Goal: Communication & Community: Answer question/provide support

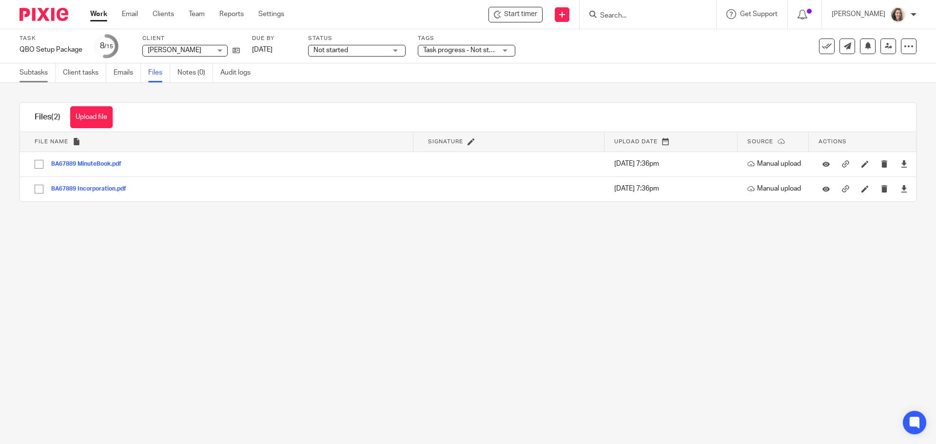
click at [36, 74] on link "Subtasks" at bounding box center [38, 72] width 36 height 19
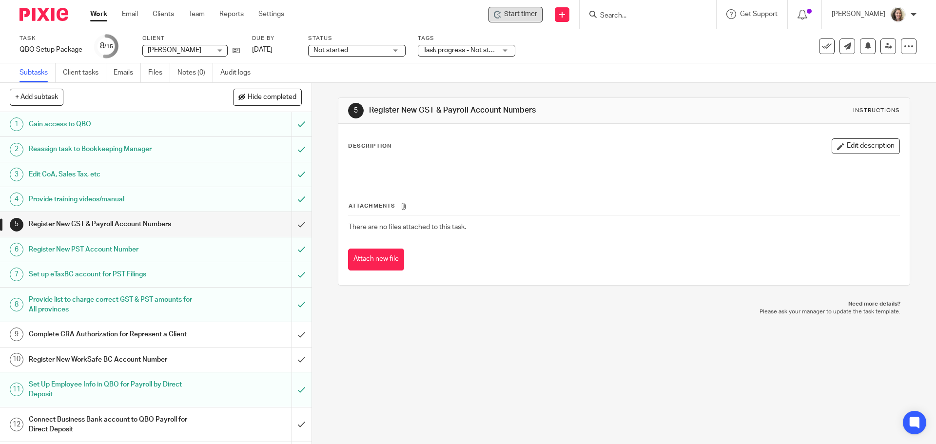
click at [520, 13] on span "Start timer" at bounding box center [520, 14] width 33 height 10
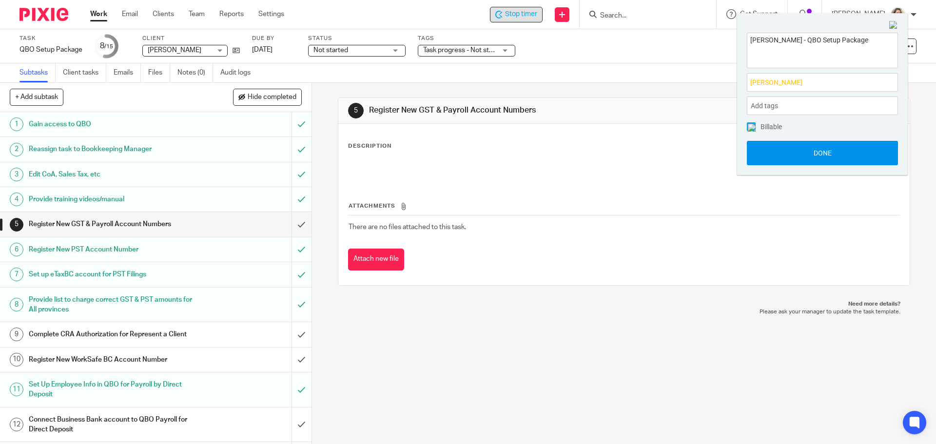
click at [834, 157] on button "Done" at bounding box center [822, 153] width 151 height 24
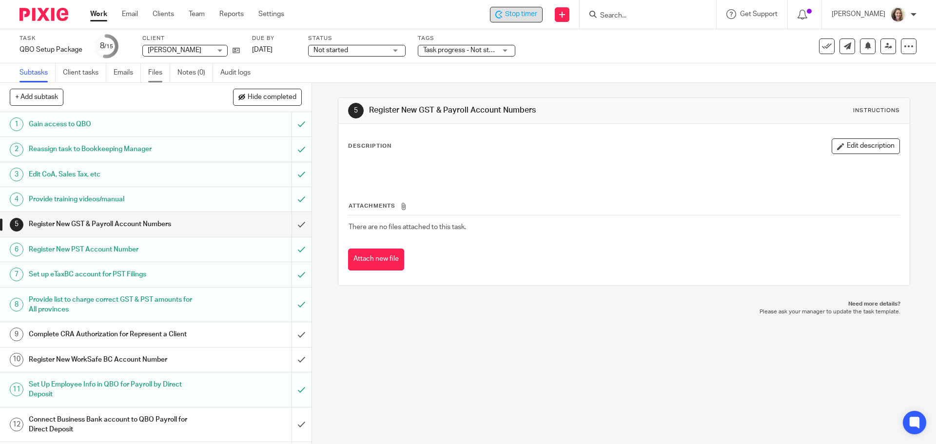
click at [149, 70] on link "Files" at bounding box center [159, 72] width 22 height 19
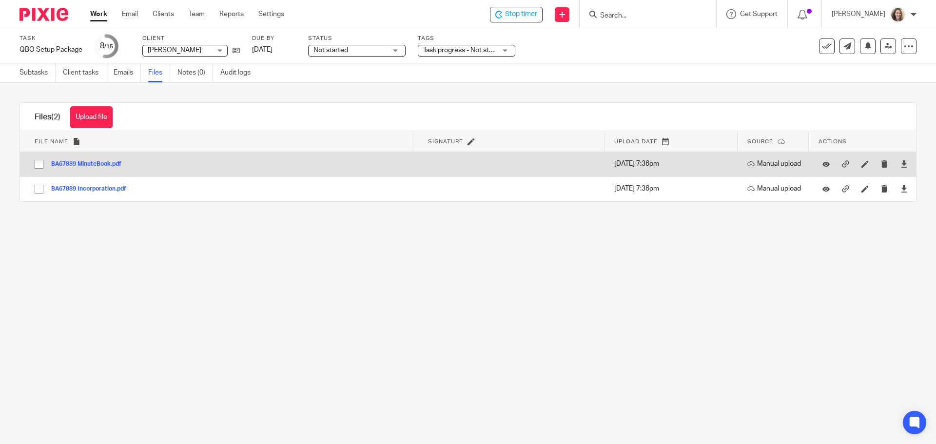
click at [104, 164] on button "BA67889 MinuteBook.pdf" at bounding box center [90, 164] width 78 height 7
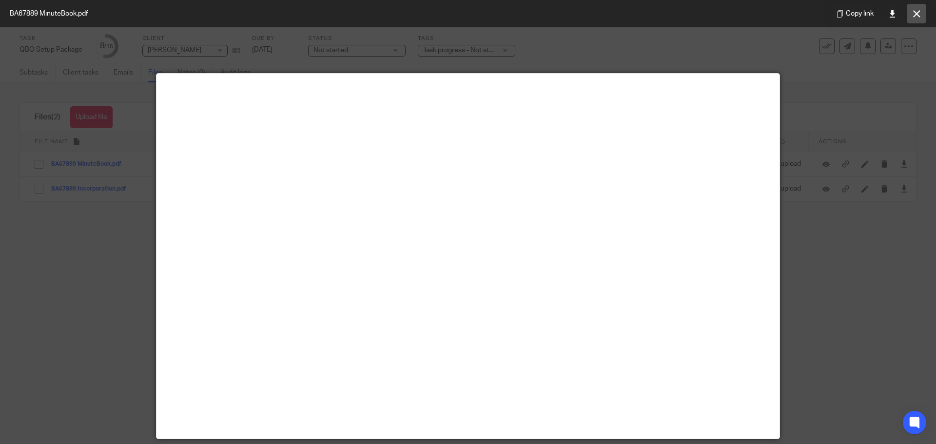
click at [915, 15] on icon at bounding box center [916, 13] width 7 height 7
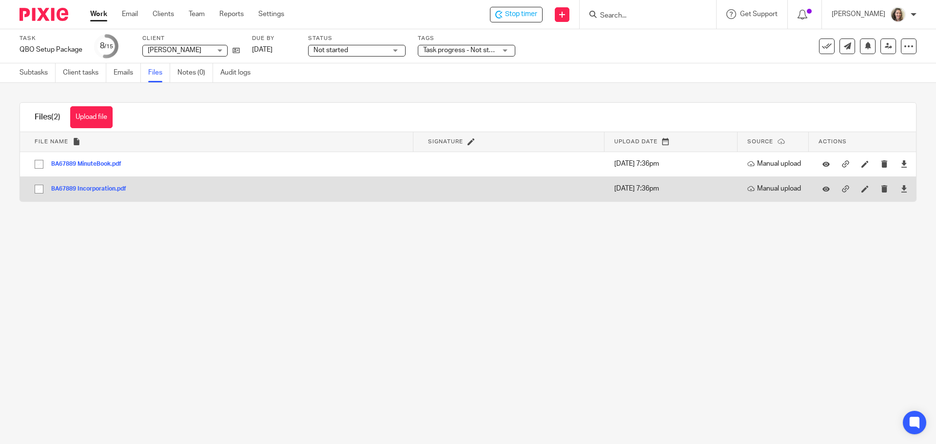
click at [97, 188] on button "BA67889 Incorporation.pdf" at bounding box center [92, 189] width 82 height 7
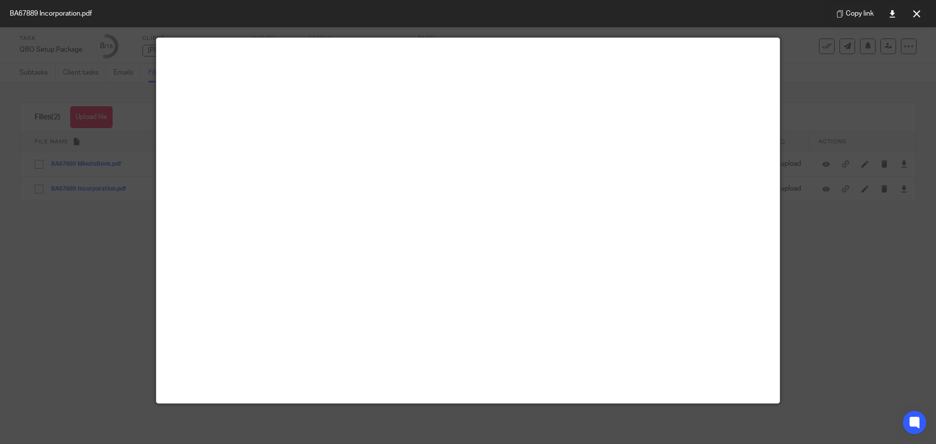
scroll to position [68, 0]
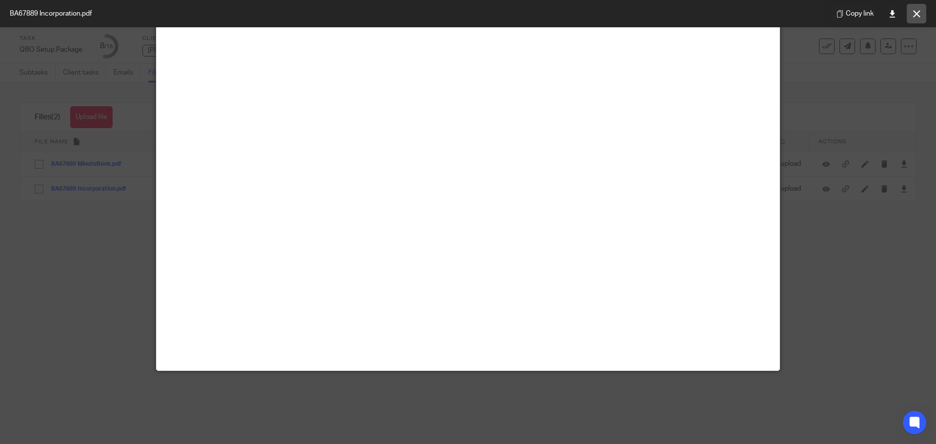
click at [921, 17] on button at bounding box center [917, 14] width 20 height 20
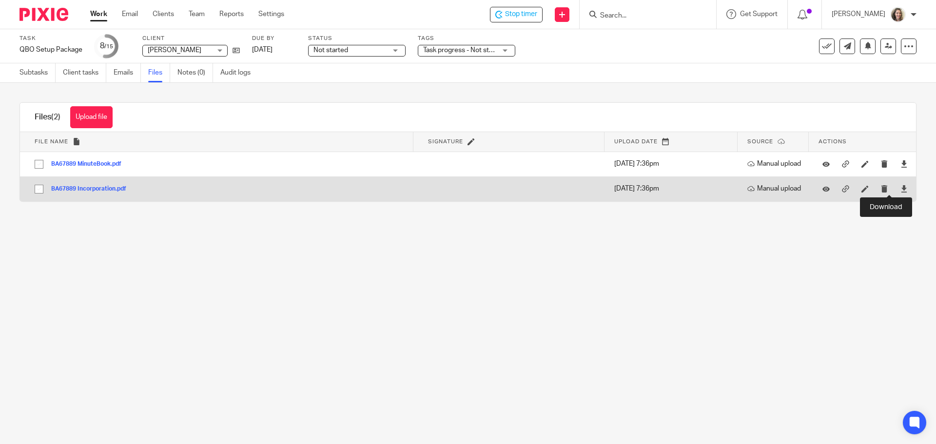
click at [897, 190] on div at bounding box center [904, 189] width 15 height 15
click at [901, 189] on icon at bounding box center [904, 188] width 7 height 7
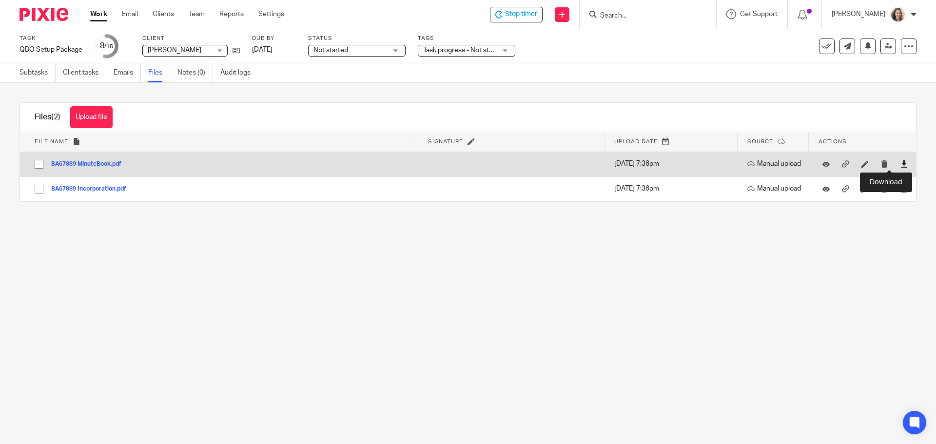
click at [901, 162] on icon at bounding box center [904, 163] width 7 height 7
click at [94, 164] on button "BA67889 MinuteBook.pdf" at bounding box center [90, 164] width 78 height 7
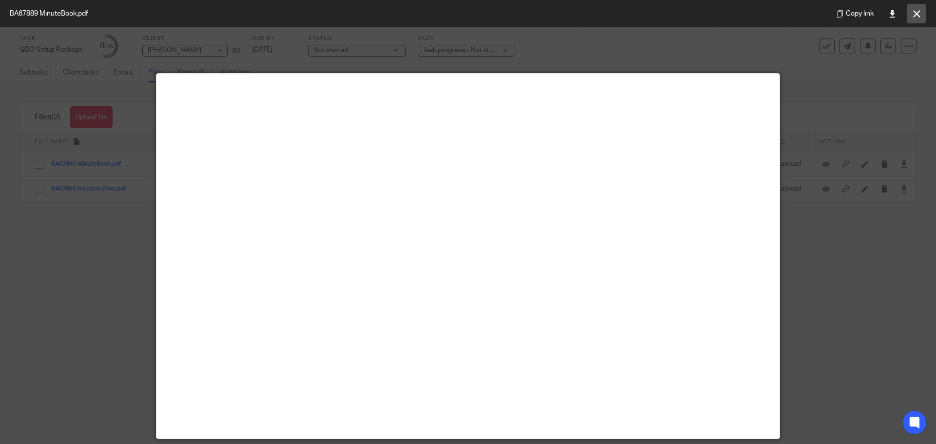
click at [917, 17] on icon at bounding box center [916, 13] width 7 height 7
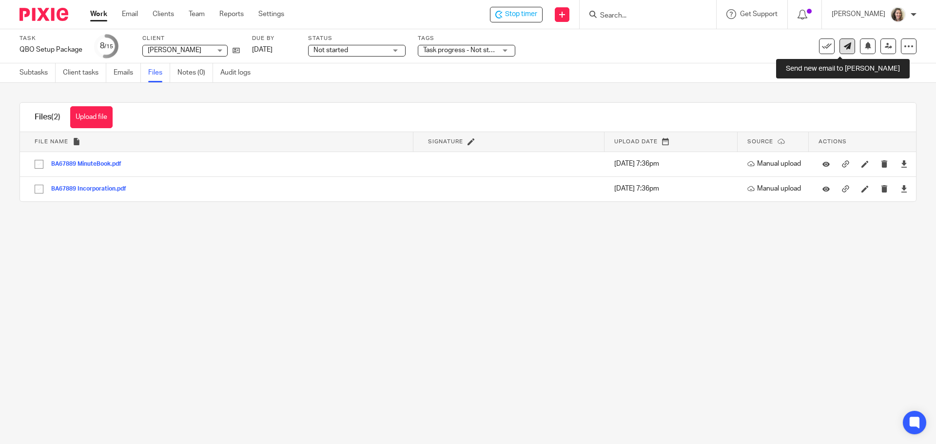
click at [844, 47] on icon at bounding box center [847, 45] width 7 height 7
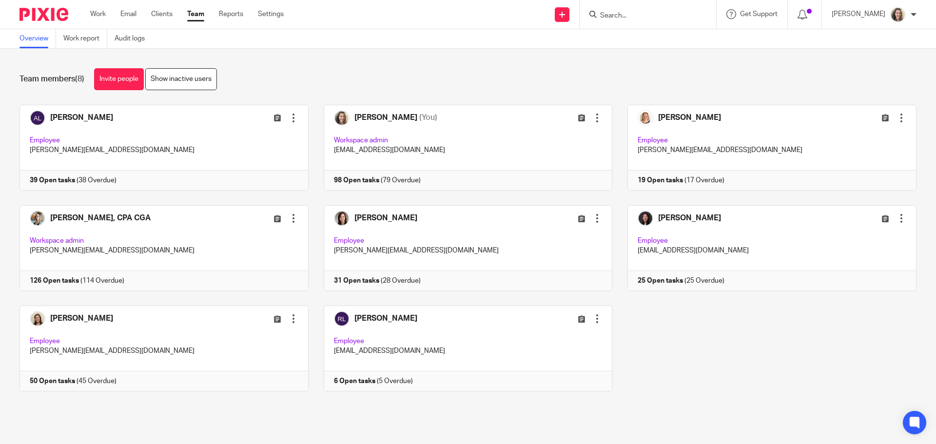
click at [658, 19] on input "Search" at bounding box center [643, 16] width 88 height 9
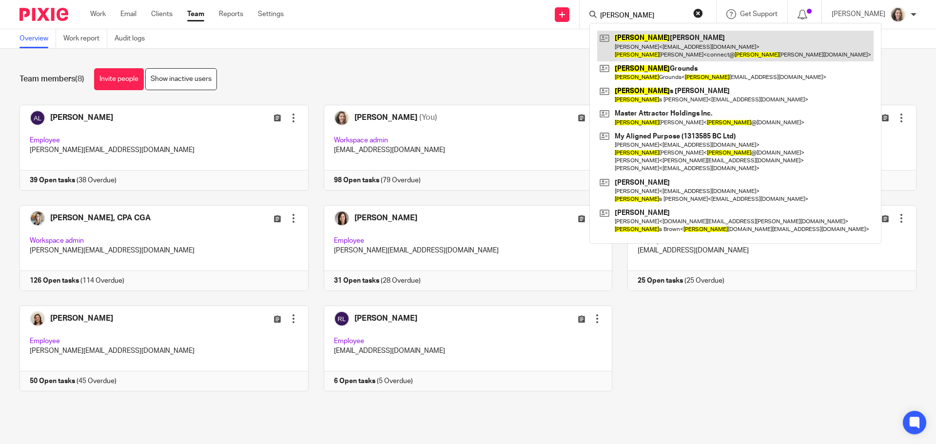
type input "[PERSON_NAME]"
click at [671, 41] on link at bounding box center [735, 46] width 276 height 30
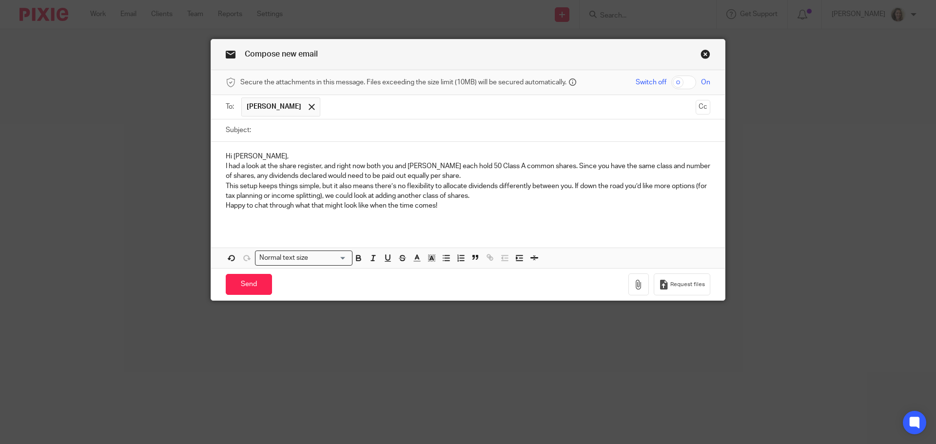
click at [310, 128] on input "Subject:" at bounding box center [483, 130] width 454 height 22
type input "Follow up on share structure"
click at [347, 111] on input "text" at bounding box center [508, 107] width 366 height 19
click at [322, 158] on p "Hi Nichole," at bounding box center [468, 157] width 485 height 10
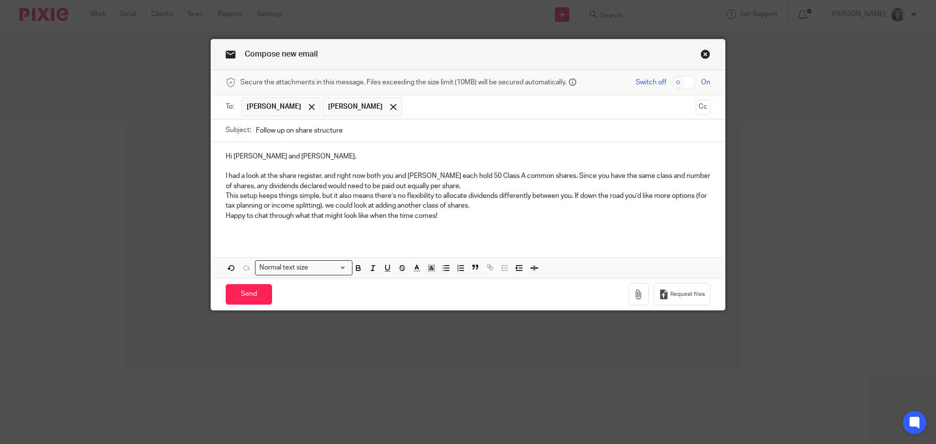
click at [538, 186] on p "I had a look at the share register, and right now both you and Thomas each hold…" at bounding box center [468, 181] width 485 height 20
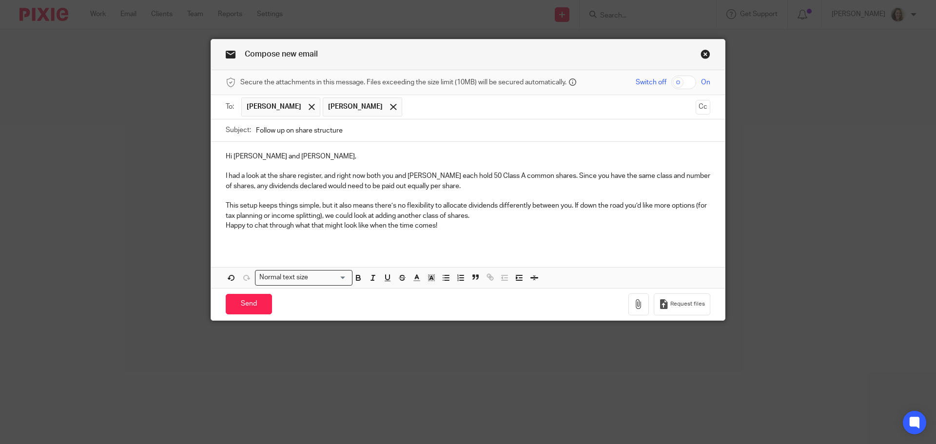
click at [537, 217] on p "This setup keeps things simple, but it also means there’s no flexibility to all…" at bounding box center [468, 211] width 485 height 20
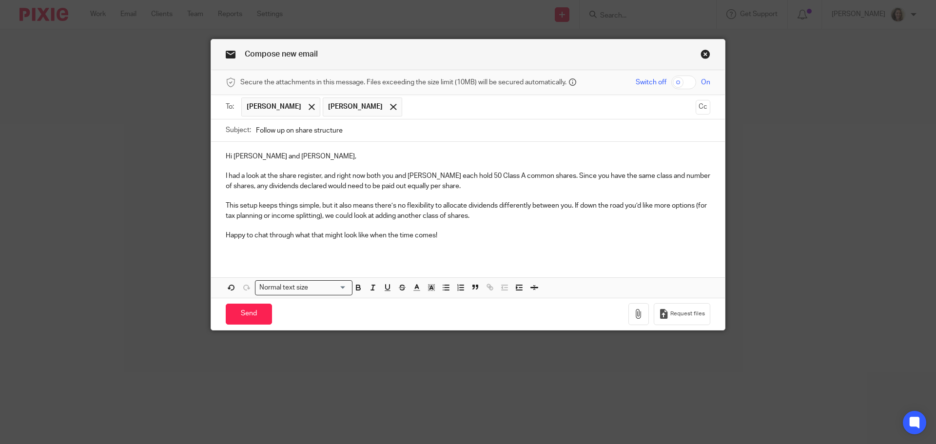
drag, startPoint x: 376, startPoint y: 252, endPoint x: 388, endPoint y: 253, distance: 12.3
click at [376, 252] on div "Hi Nichole and Thomas, I had a look at the share register, and right now both y…" at bounding box center [468, 200] width 514 height 116
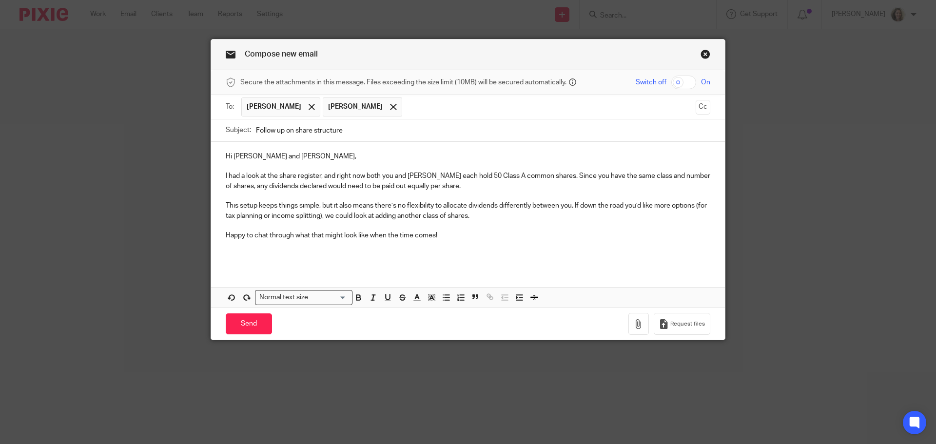
click at [300, 254] on p at bounding box center [468, 256] width 485 height 10
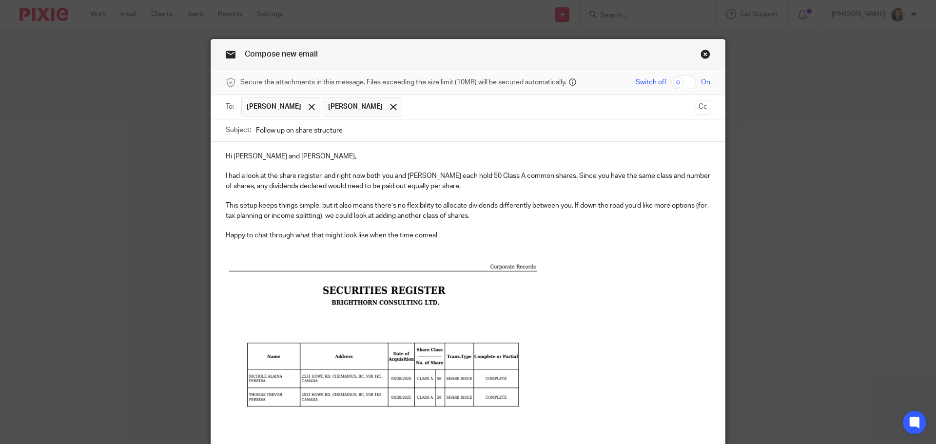
click at [382, 176] on p "I had a look at the share register, and right now both you and Thomas each hold…" at bounding box center [468, 181] width 485 height 20
click at [498, 188] on p "I had a look at the share register, and right now both you and Thomas each hold…" at bounding box center [468, 181] width 485 height 20
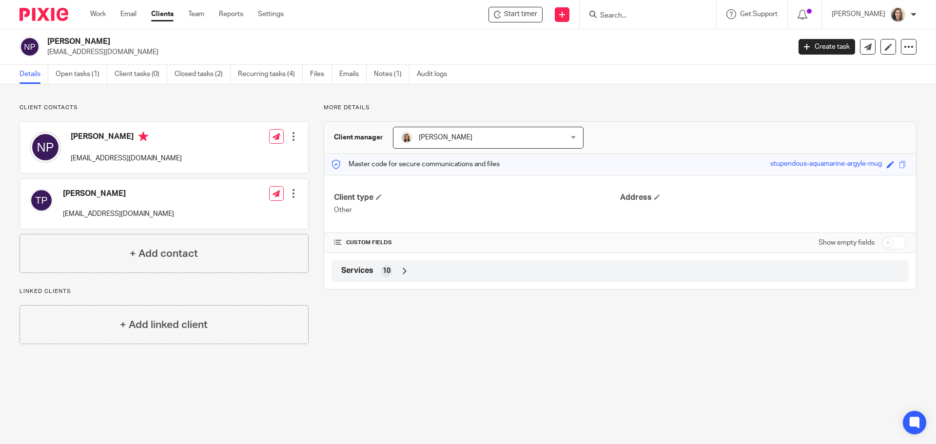
click at [892, 240] on input "checkbox" at bounding box center [894, 243] width 25 height 14
checkbox input "true"
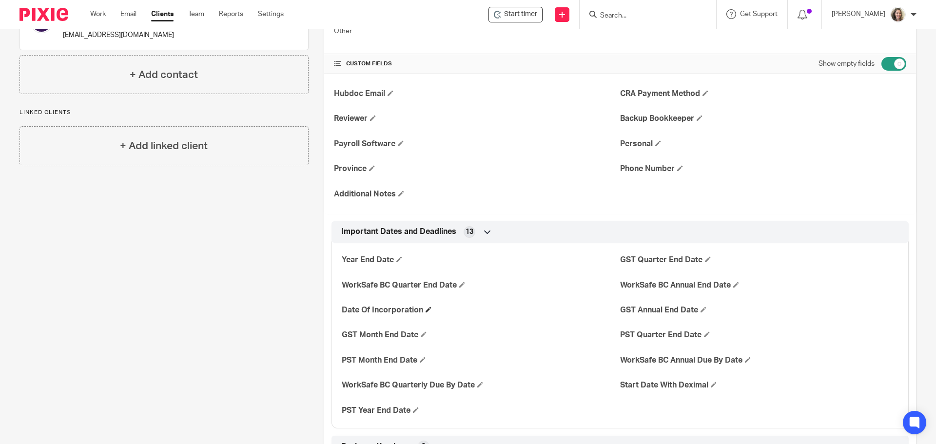
scroll to position [244, 0]
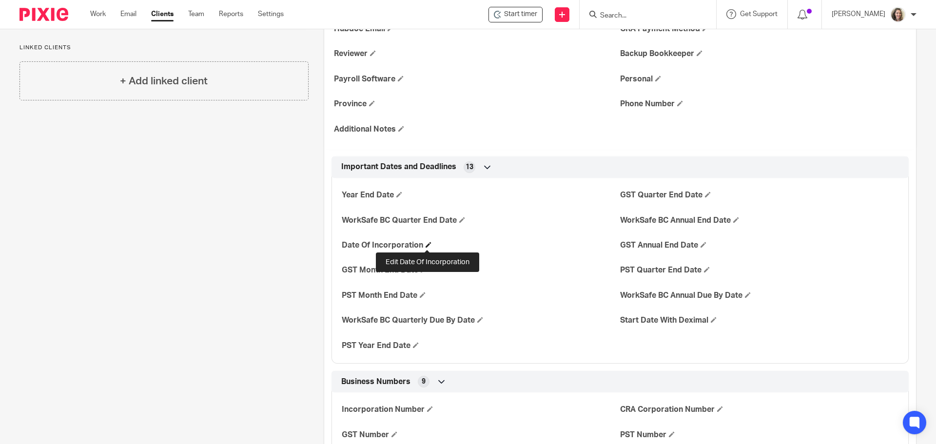
click at [429, 246] on span at bounding box center [429, 245] width 6 height 6
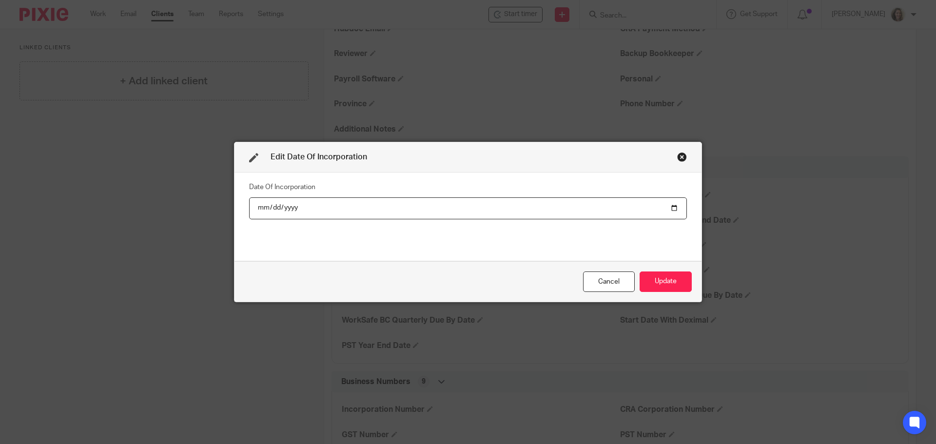
type input "2025-08-28"
click at [665, 281] on button "Update" at bounding box center [666, 282] width 52 height 21
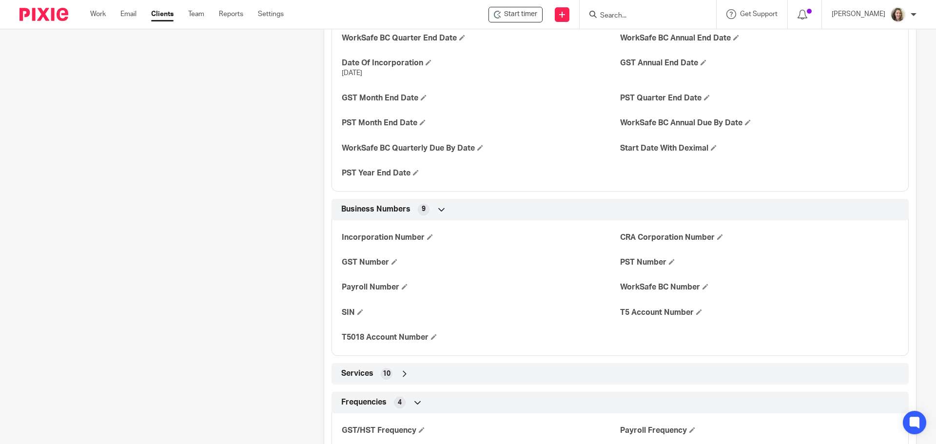
scroll to position [439, 0]
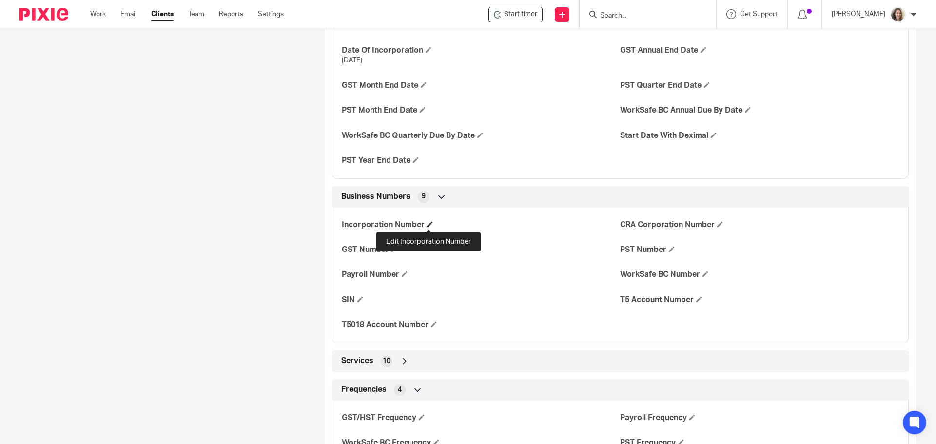
click at [428, 225] on span at bounding box center [430, 224] width 6 height 6
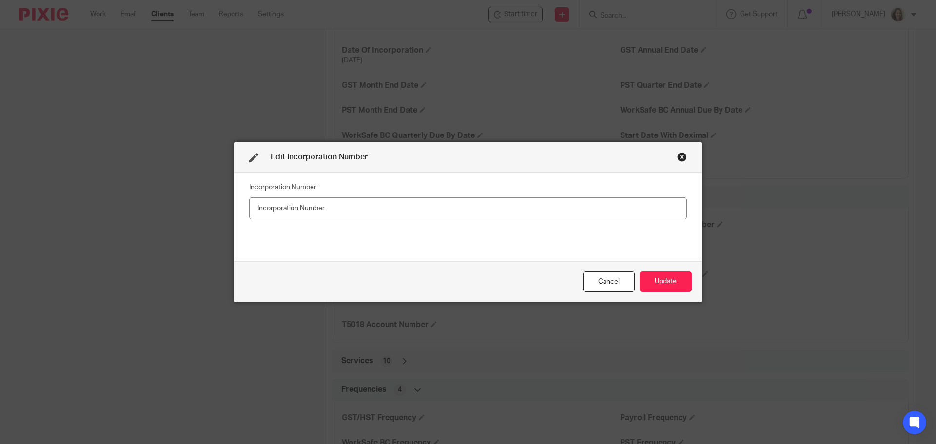
click at [397, 206] on input "text" at bounding box center [468, 208] width 438 height 22
type input "1727682-6"
click at [662, 275] on button "Update" at bounding box center [666, 282] width 52 height 21
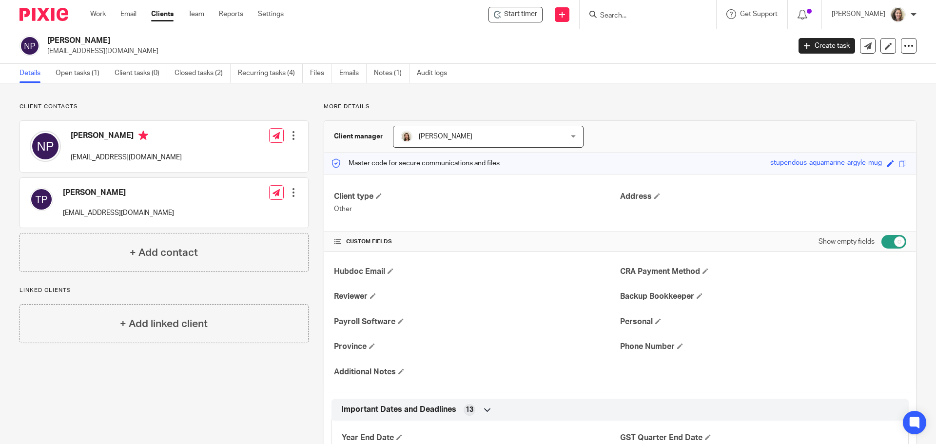
scroll to position [0, 0]
click at [657, 199] on h4 "Address" at bounding box center [763, 198] width 286 height 10
click at [655, 197] on span at bounding box center [657, 197] width 6 height 6
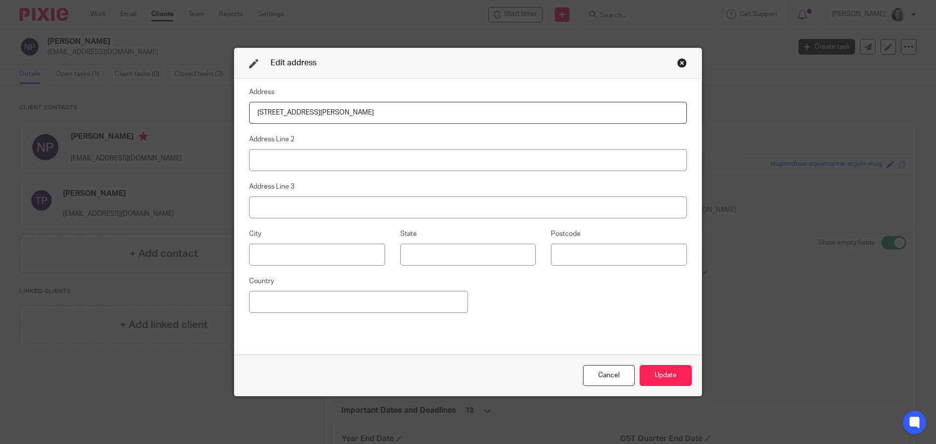
type input "2531 Howe Rd"
type input "Chemainus"
type input "BC"
type input "V0R1K5"
click at [665, 371] on button "Update" at bounding box center [666, 375] width 52 height 21
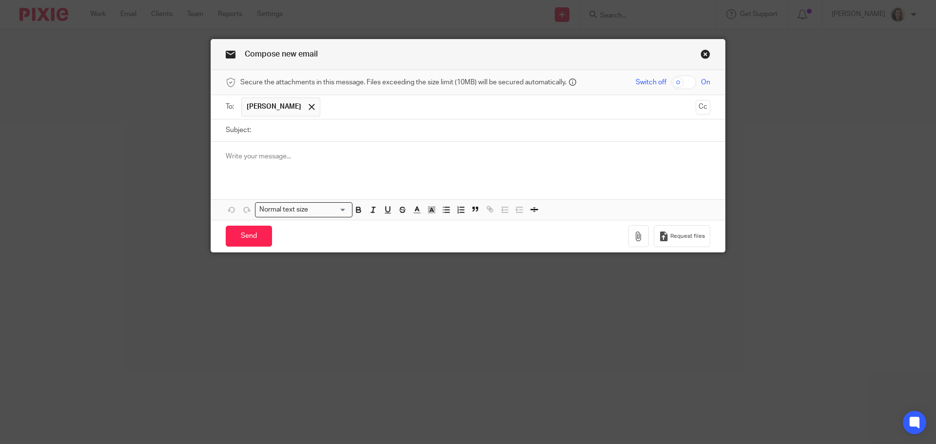
click at [308, 125] on input "Subject:" at bounding box center [483, 130] width 454 height 22
type input "CRA 9 digit business number"
click at [334, 156] on p at bounding box center [468, 157] width 485 height 10
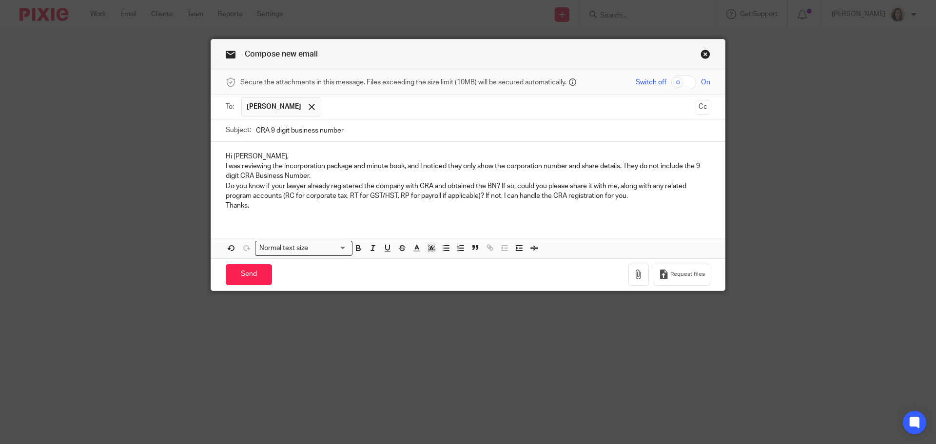
click at [304, 156] on p "Hi Nichole," at bounding box center [468, 157] width 485 height 10
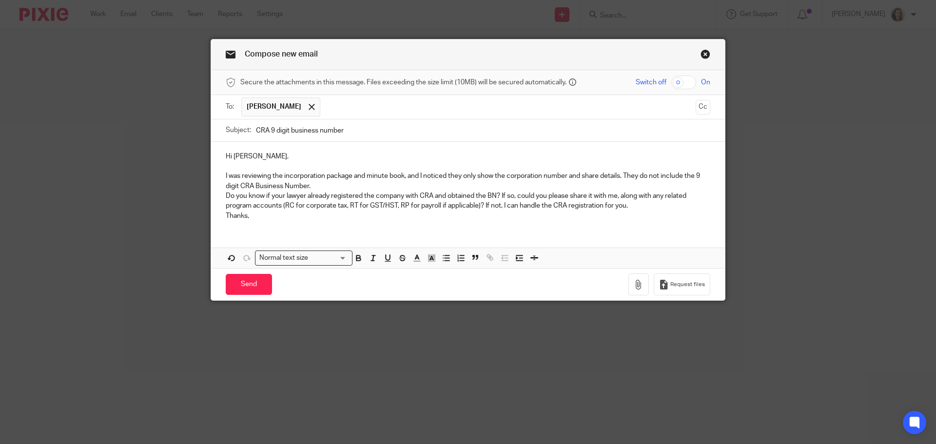
click at [359, 184] on p "I was reviewing the incorporation package and minute book, and I noticed they o…" at bounding box center [468, 181] width 485 height 20
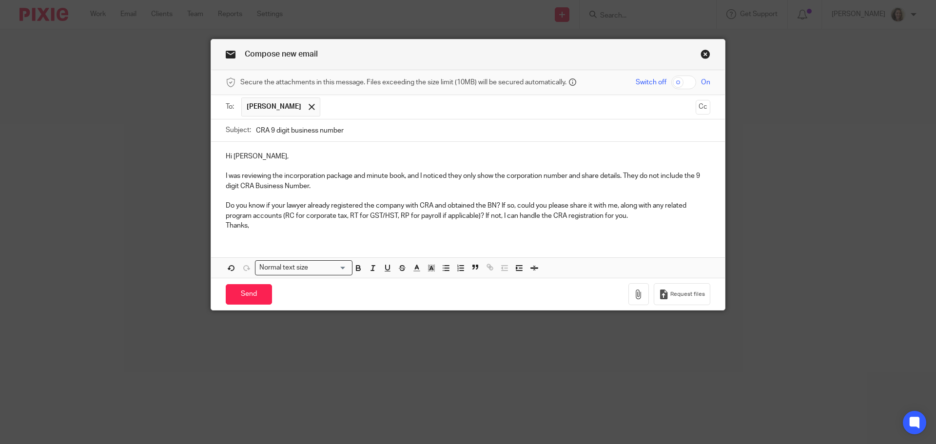
click at [642, 217] on p "Do you know if your lawyer already registered the company with CRA and obtained…" at bounding box center [468, 211] width 485 height 20
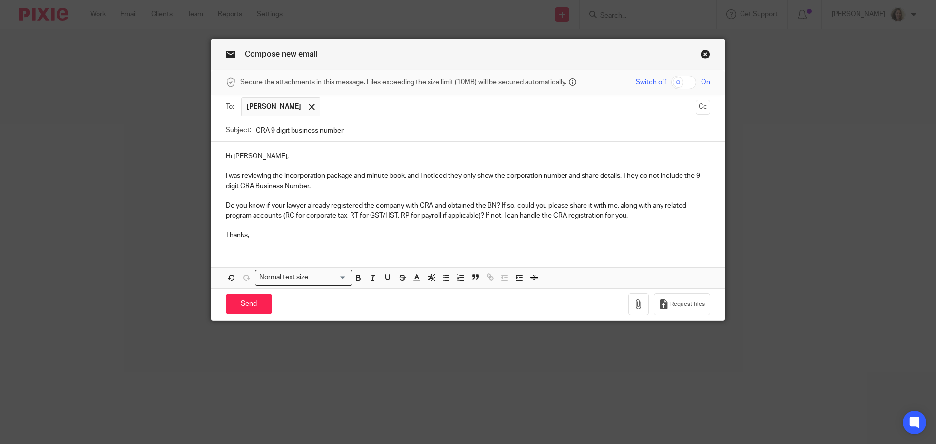
click at [580, 203] on p "Do you know if your lawyer already registered the company with CRA and obtained…" at bounding box center [468, 211] width 485 height 20
click at [283, 235] on p "Thanks," at bounding box center [468, 236] width 485 height 10
click at [550, 215] on p "Do you know if your lawyer already registered the company with CRA and obtained…" at bounding box center [468, 211] width 485 height 20
click at [549, 215] on p "Do you know if your lawyer already registered the company with CRA and obtained…" at bounding box center [468, 211] width 485 height 20
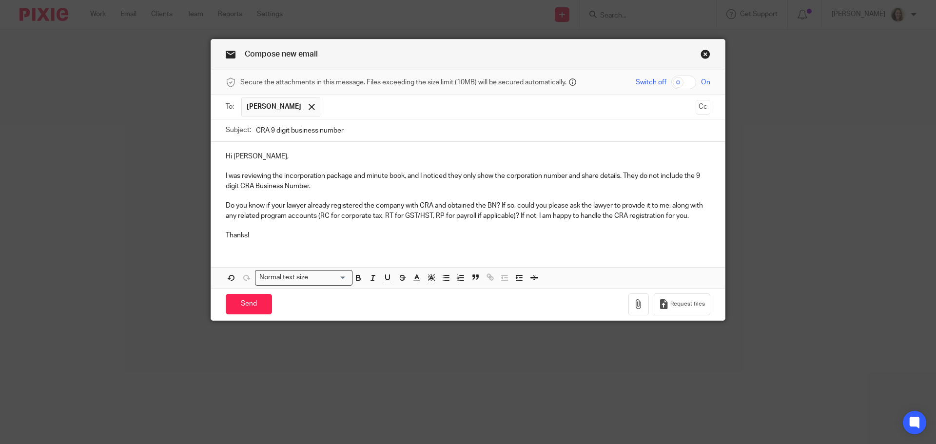
click at [403, 224] on p at bounding box center [468, 226] width 485 height 10
click at [248, 304] on input "Send" at bounding box center [249, 304] width 46 height 21
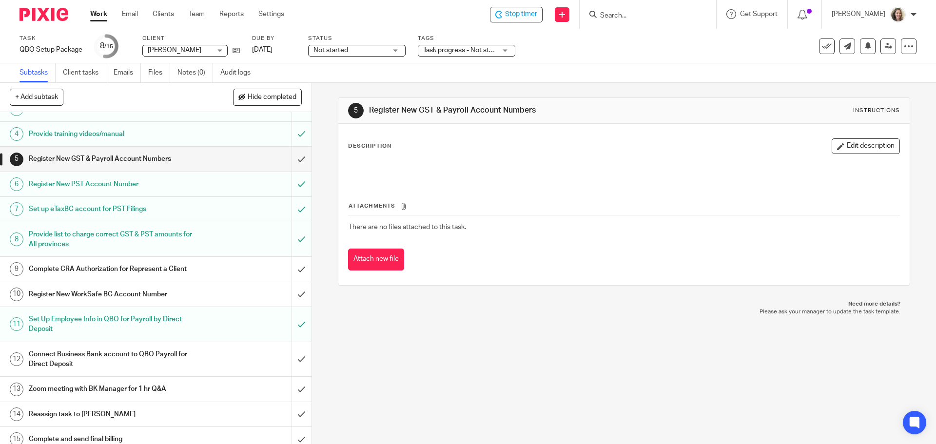
scroll to position [73, 0]
